Goal: Task Accomplishment & Management: Manage account settings

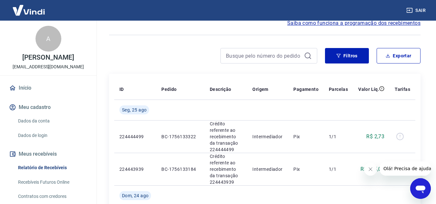
scroll to position [65, 0]
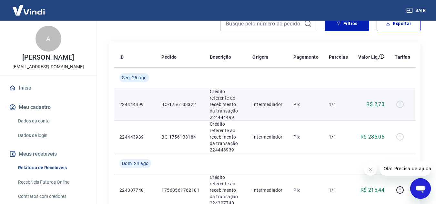
click at [377, 105] on p "R$ 2,73" at bounding box center [376, 105] width 18 height 8
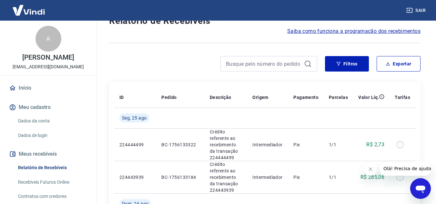
scroll to position [0, 0]
